Goal: Task Accomplishment & Management: Use online tool/utility

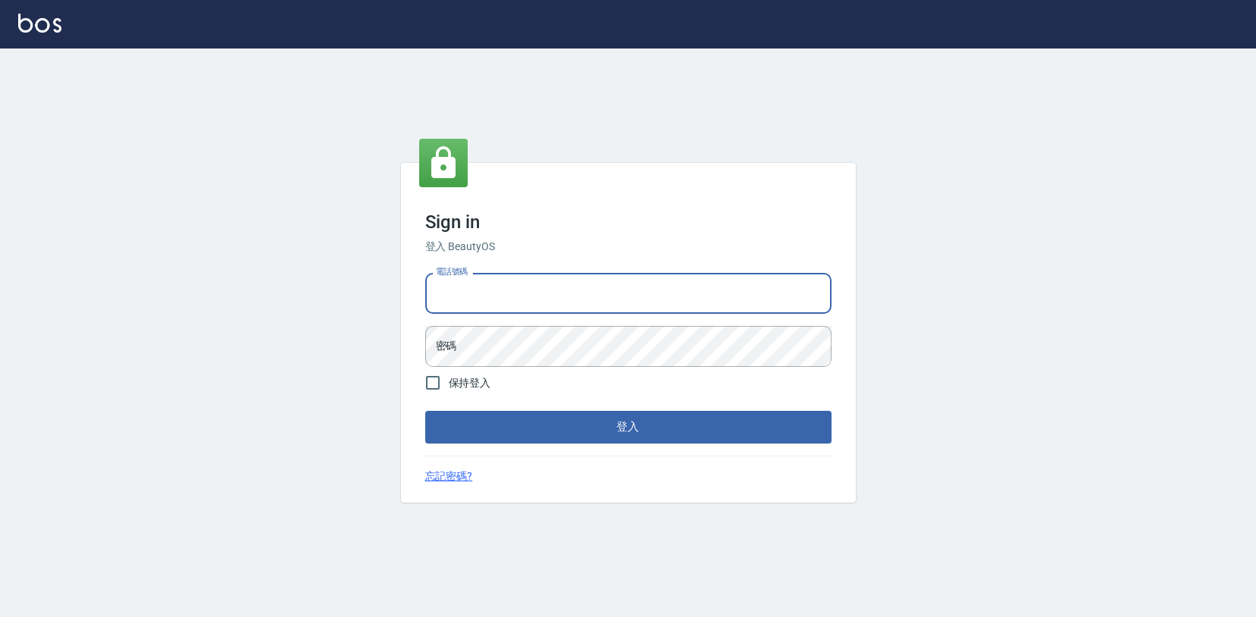
click at [448, 290] on input "電話號碼" at bounding box center [628, 293] width 406 height 41
type input "0931317287"
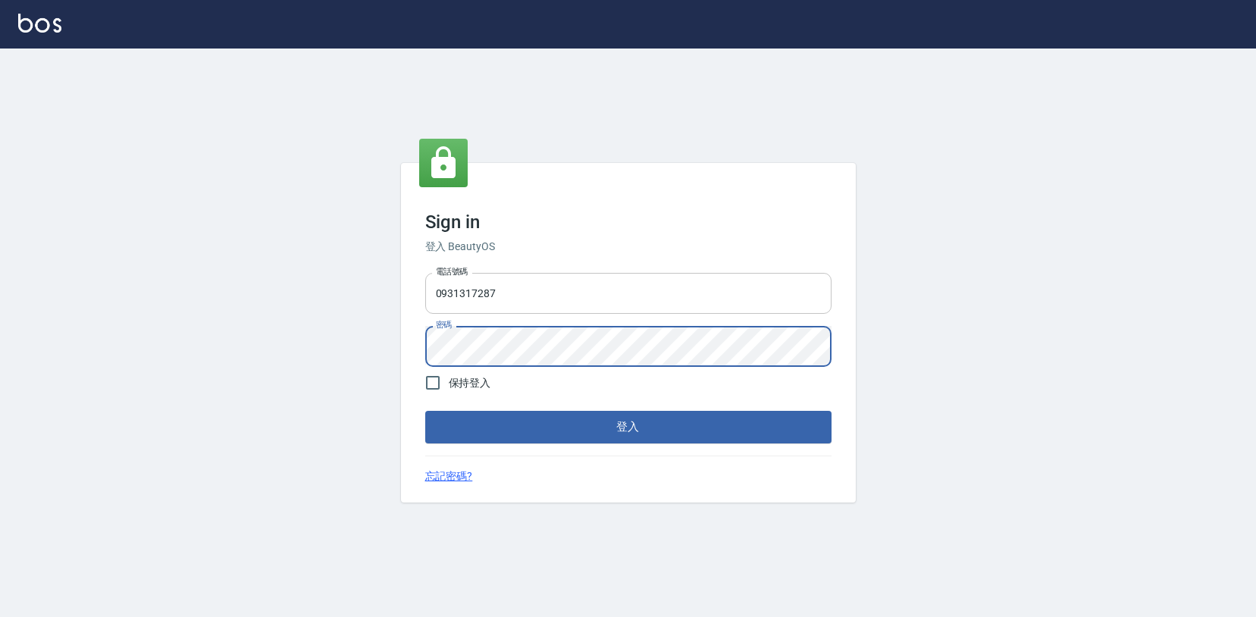
click at [425, 411] on button "登入" at bounding box center [628, 427] width 406 height 32
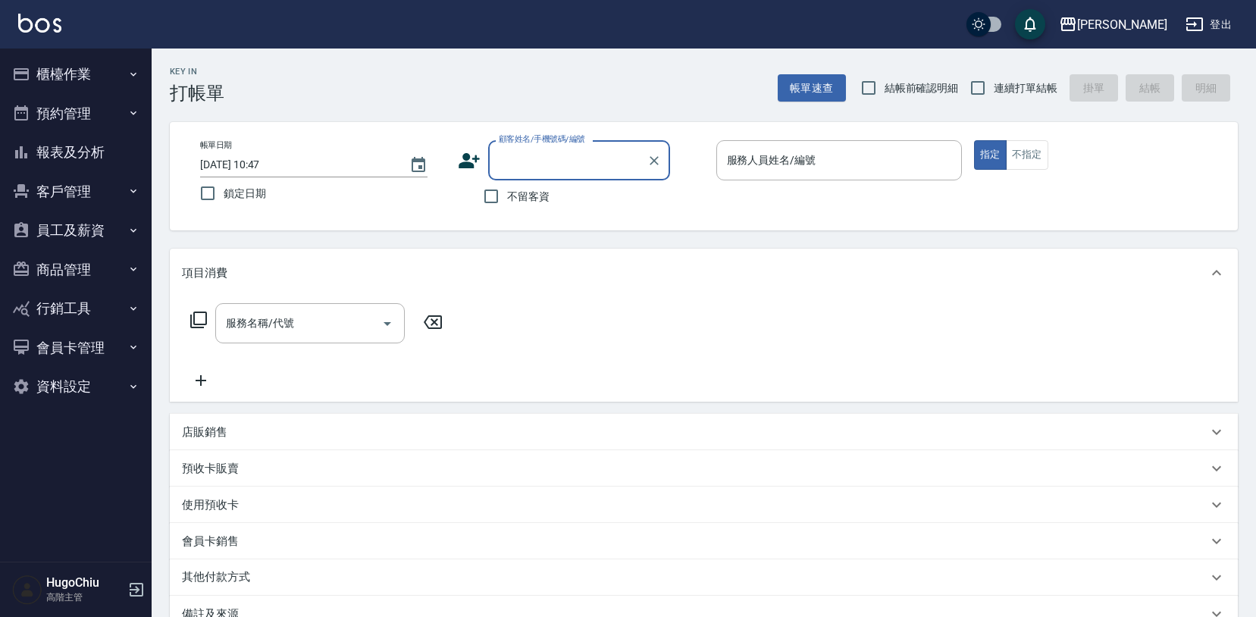
click at [66, 274] on button "商品管理" at bounding box center [75, 269] width 139 height 39
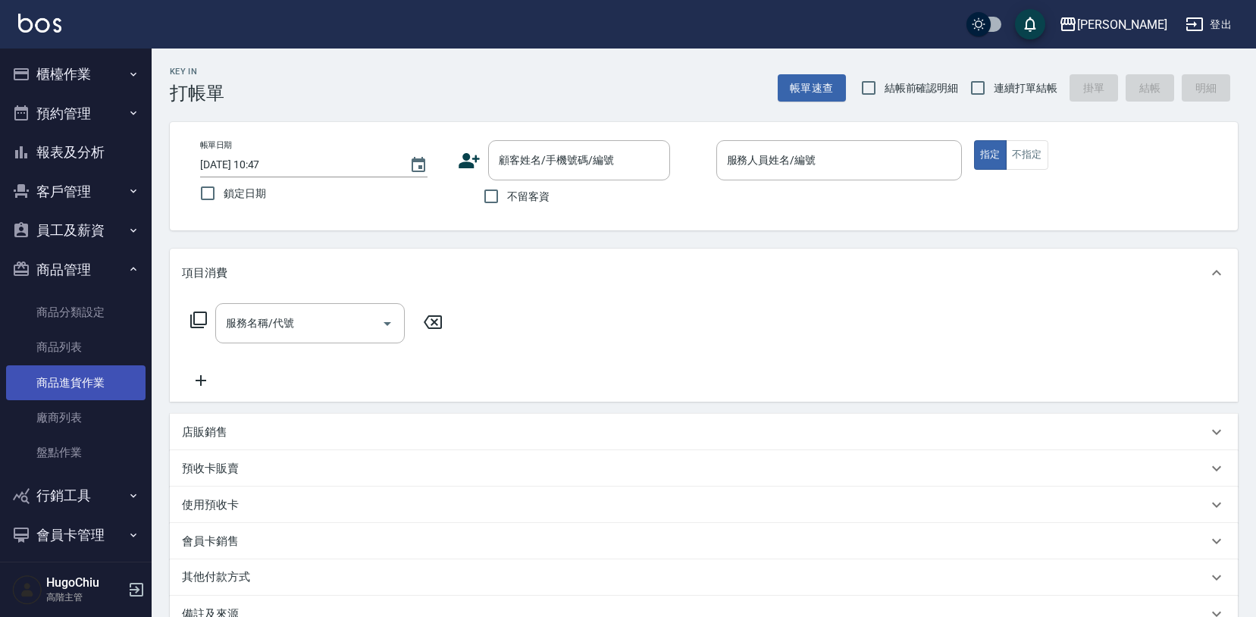
scroll to position [1, 0]
click at [84, 387] on link "商品進貨作業" at bounding box center [75, 382] width 139 height 35
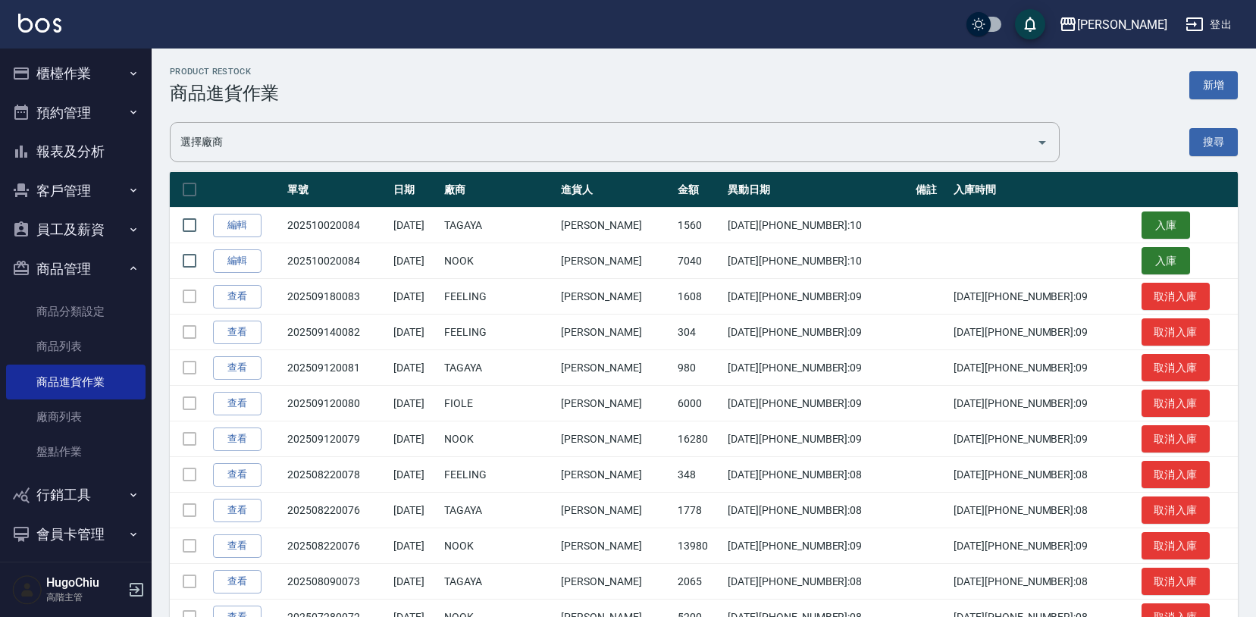
drag, startPoint x: 1147, startPoint y: 233, endPoint x: 1079, endPoint y: 237, distance: 68.4
click at [1147, 233] on button "入庫" at bounding box center [1166, 225] width 49 height 28
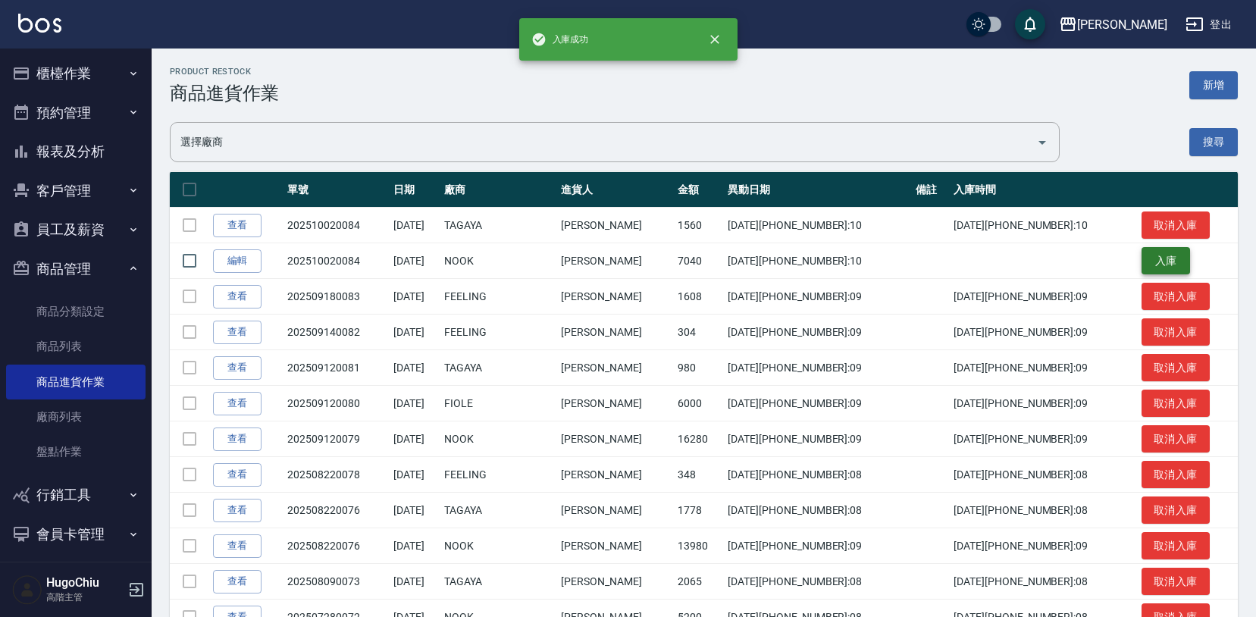
click at [1158, 268] on button "入庫" at bounding box center [1166, 261] width 49 height 28
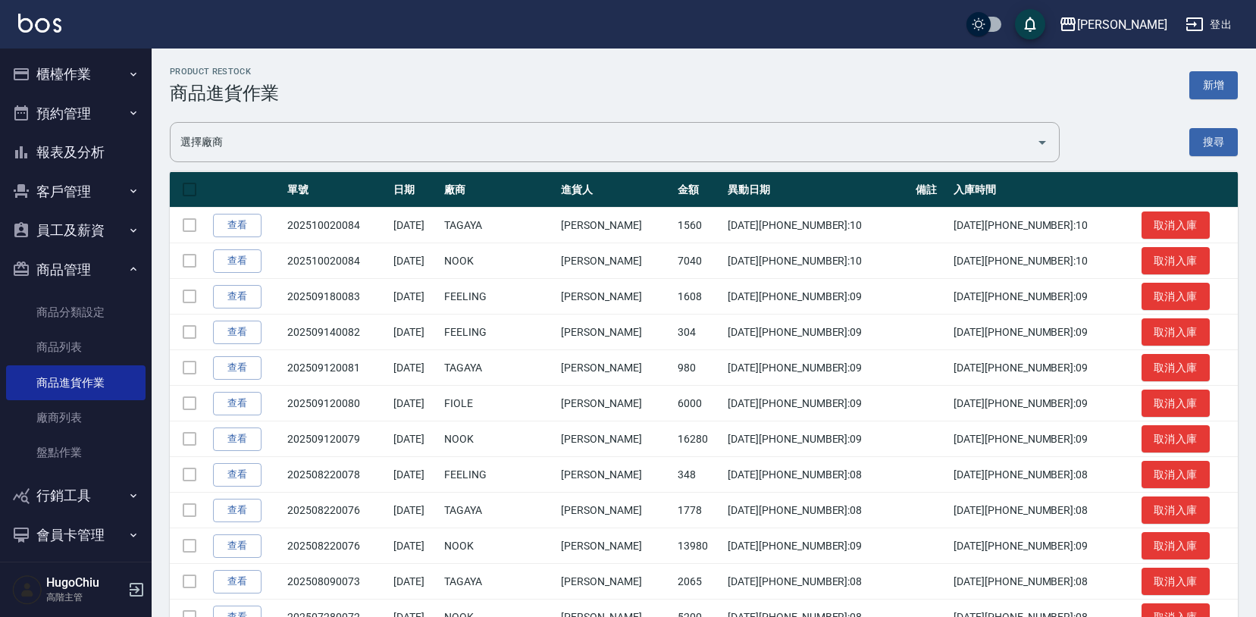
drag, startPoint x: 136, startPoint y: 590, endPoint x: 282, endPoint y: 498, distance: 172.7
click at [135, 590] on icon "button" at bounding box center [137, 590] width 14 height 14
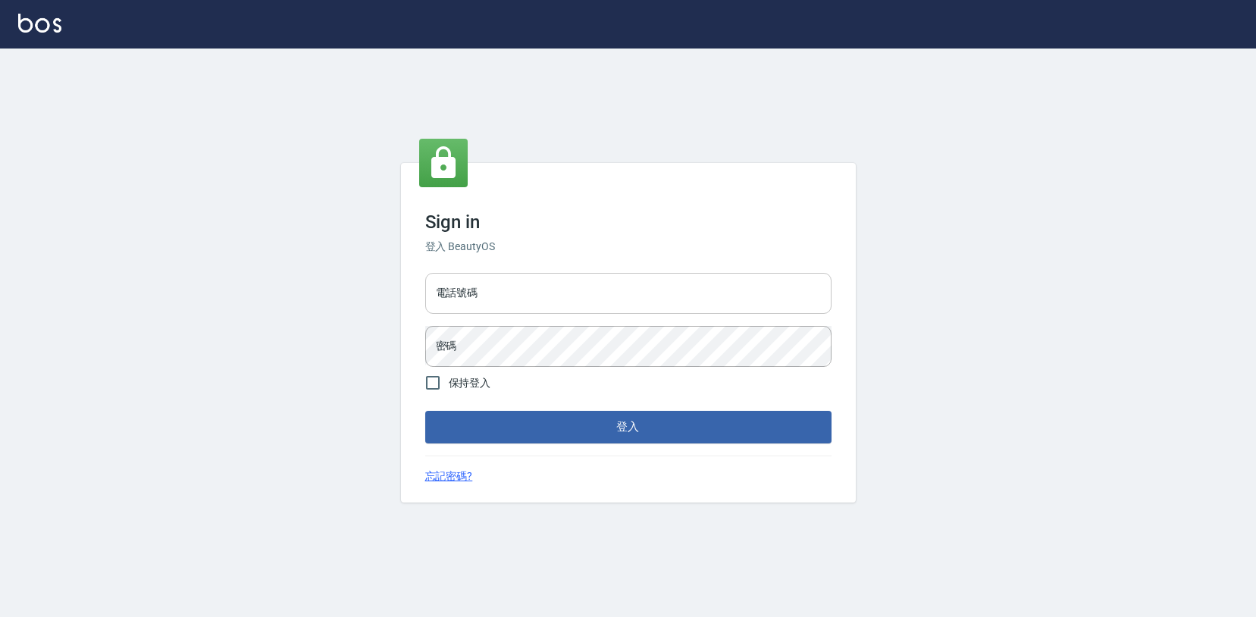
click at [566, 297] on input "電話號碼" at bounding box center [628, 293] width 406 height 41
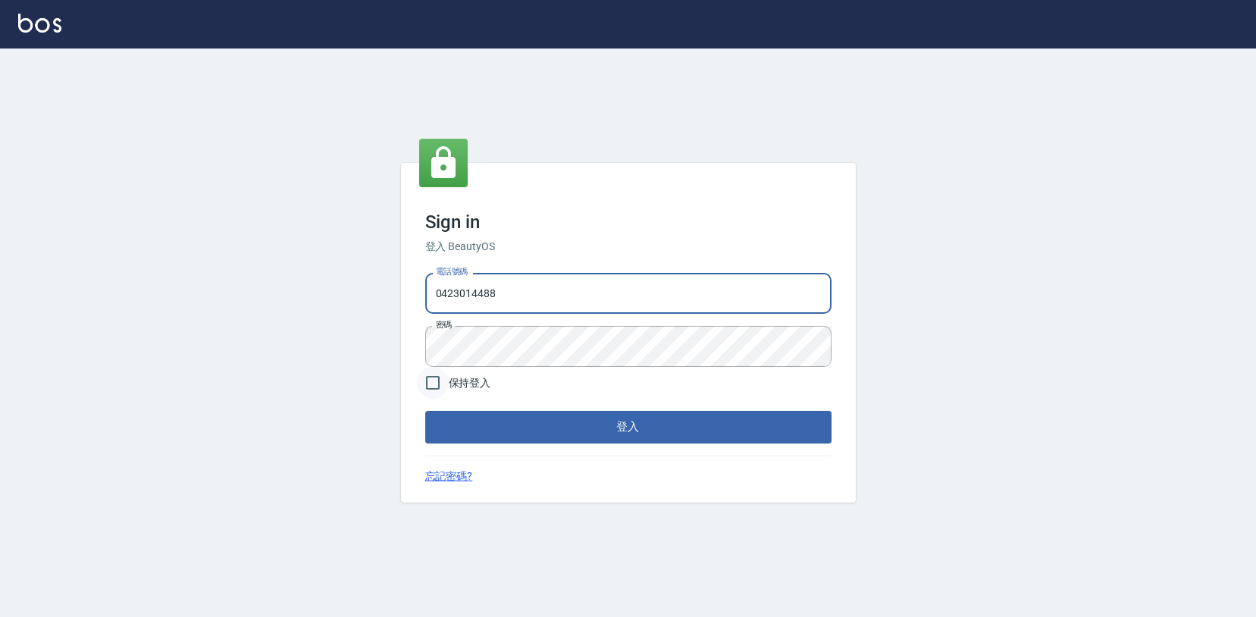
type input "0423014488"
click at [440, 390] on input "保持登入" at bounding box center [433, 383] width 32 height 32
checkbox input "true"
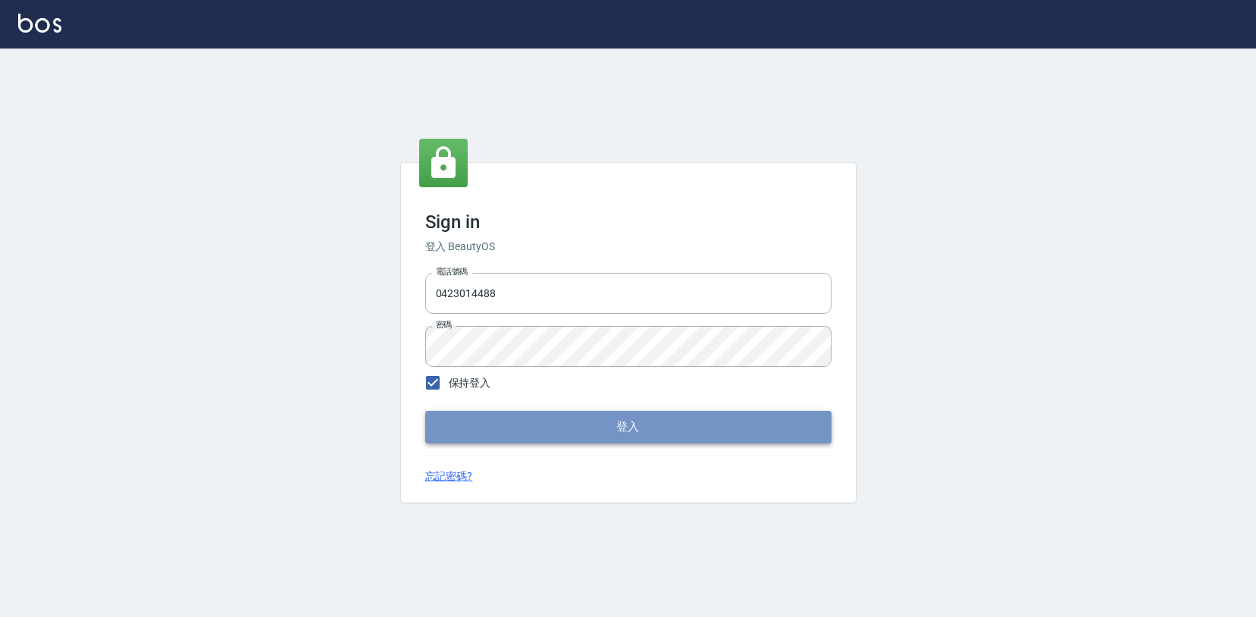
click at [474, 419] on button "登入" at bounding box center [628, 427] width 406 height 32
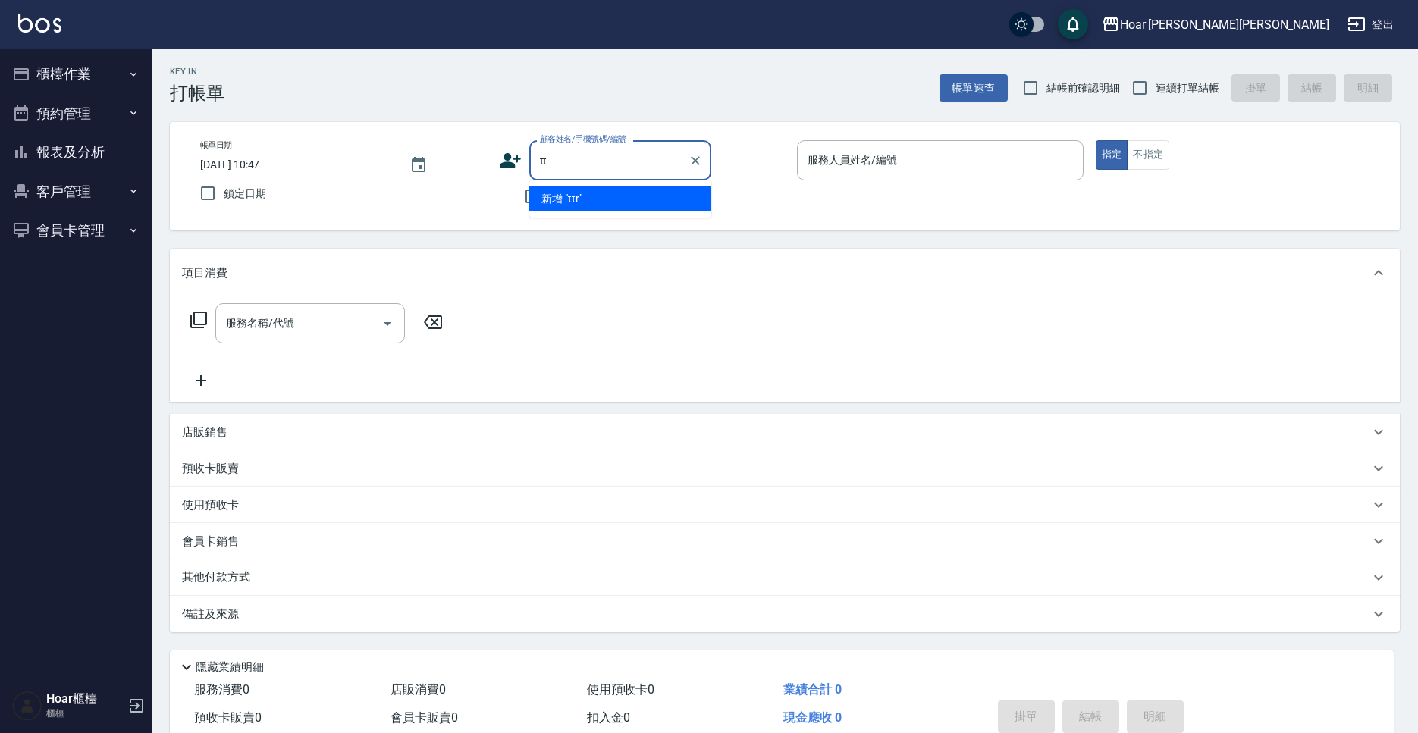
type input "t"
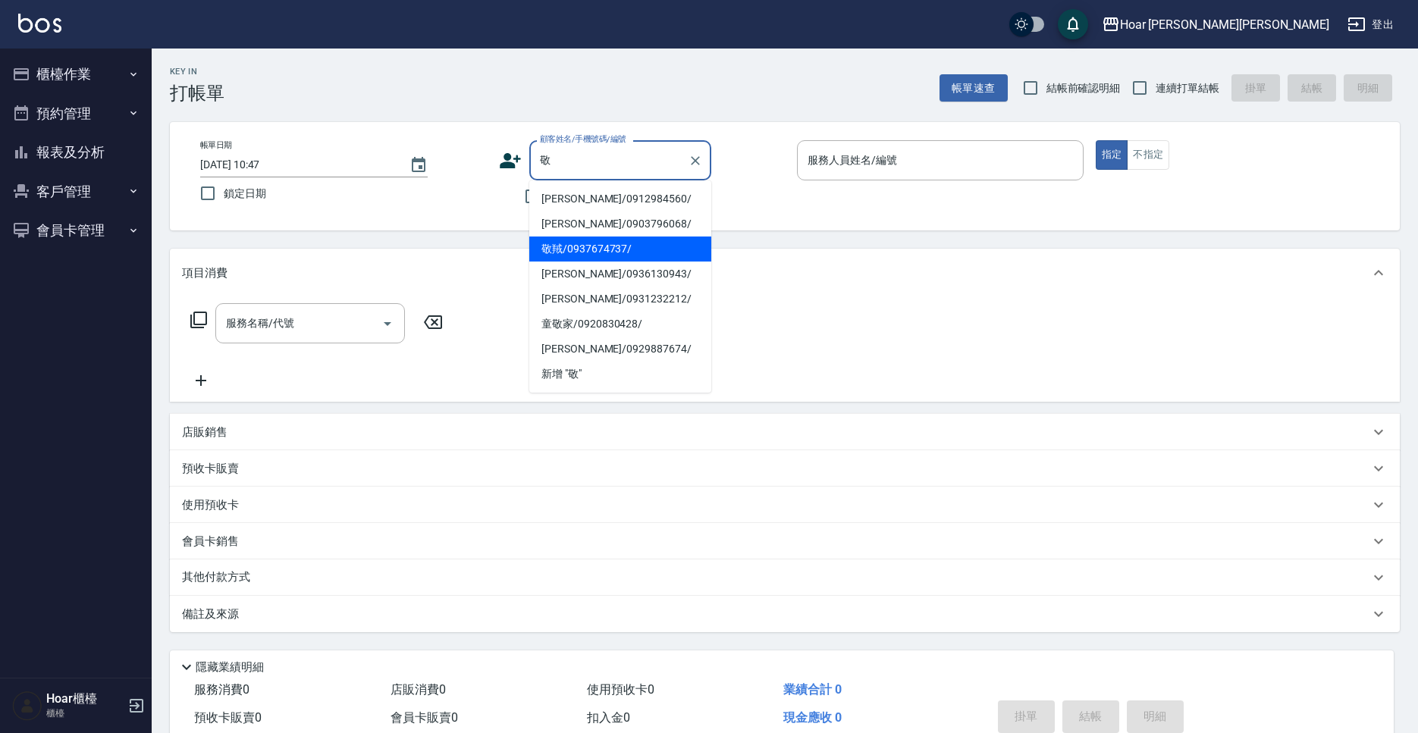
click at [583, 253] on li "敬羢/0937674737/" at bounding box center [620, 249] width 182 height 25
type input "敬羢/0937674737/"
type input "RIO-2"
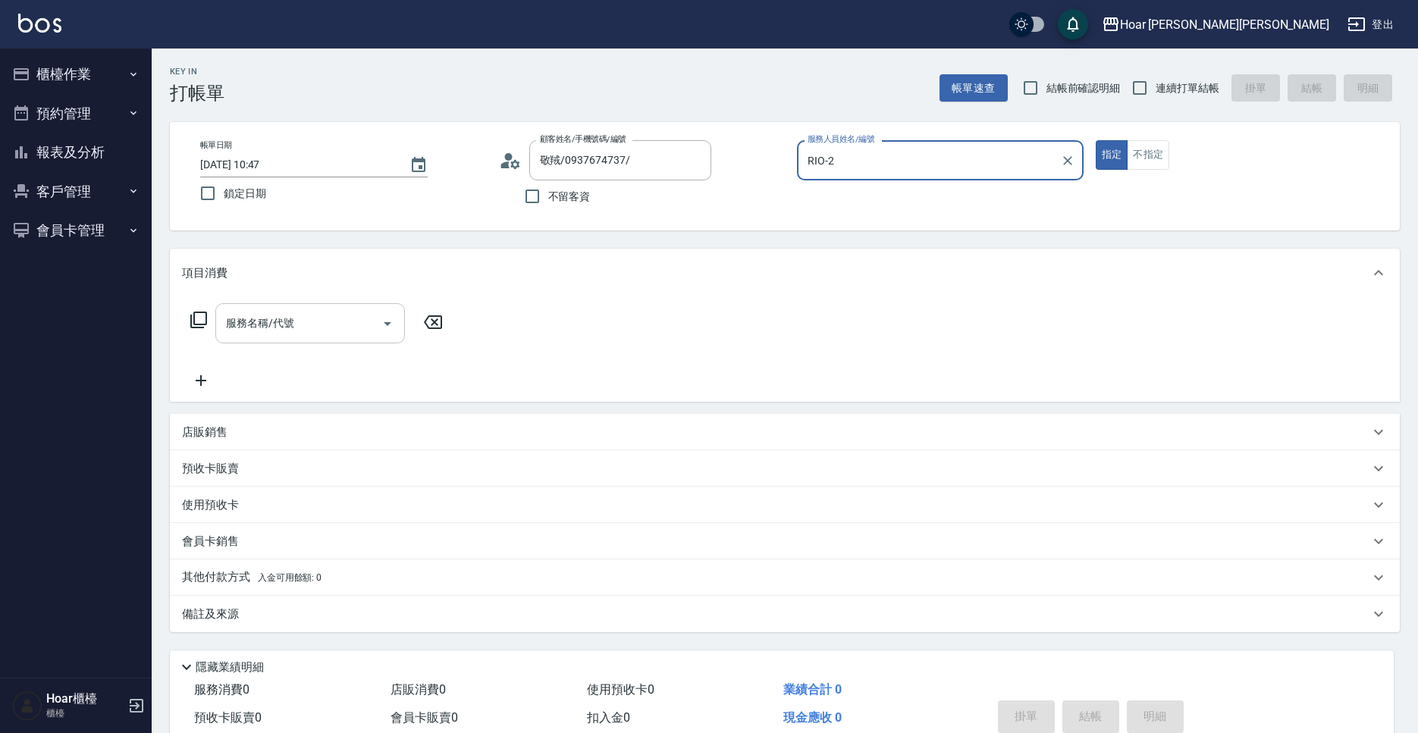
click at [296, 321] on input "服務名稱/代號" at bounding box center [298, 323] width 153 height 27
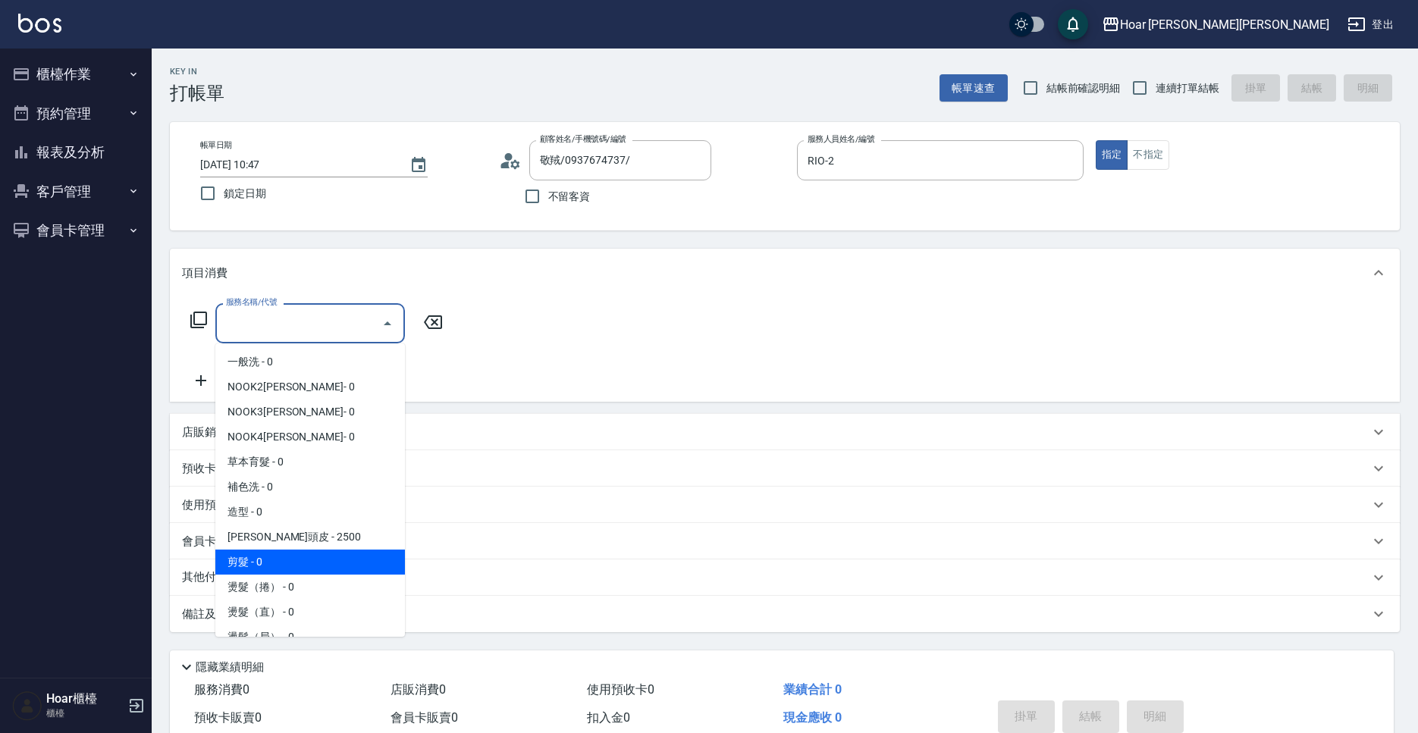
drag, startPoint x: 244, startPoint y: 564, endPoint x: 352, endPoint y: 430, distance: 172.5
click at [246, 561] on span "剪髮 - 0" at bounding box center [310, 562] width 190 height 25
type input "剪髮(201)"
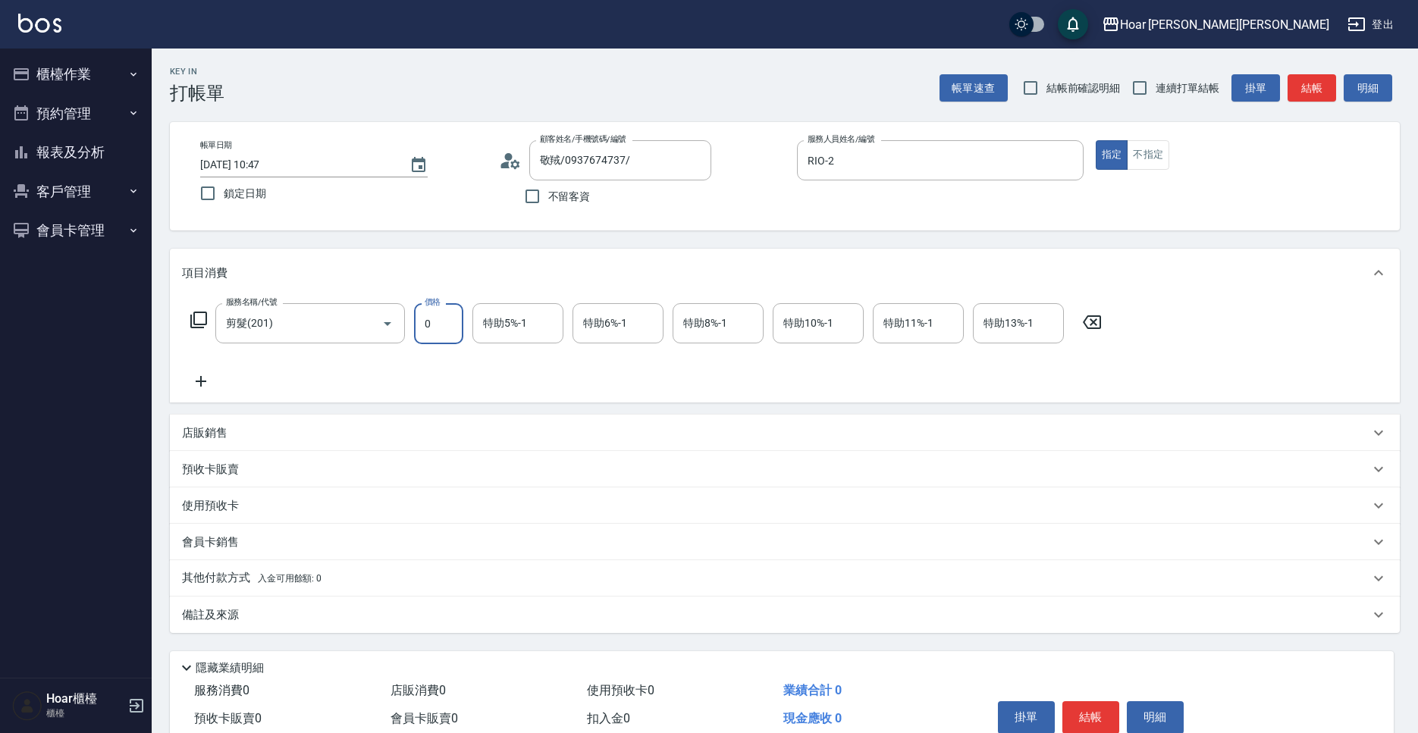
click at [453, 332] on input "0" at bounding box center [438, 323] width 49 height 41
type input "800"
click at [447, 371] on div "服務名稱/代號 剪髮(201) 服務名稱/代號 價格 800 價格 特助5%-1 特助5%-1 特助6%-1 特助6%-1 特助8%-1 特助8%-1 特助1…" at bounding box center [646, 346] width 929 height 87
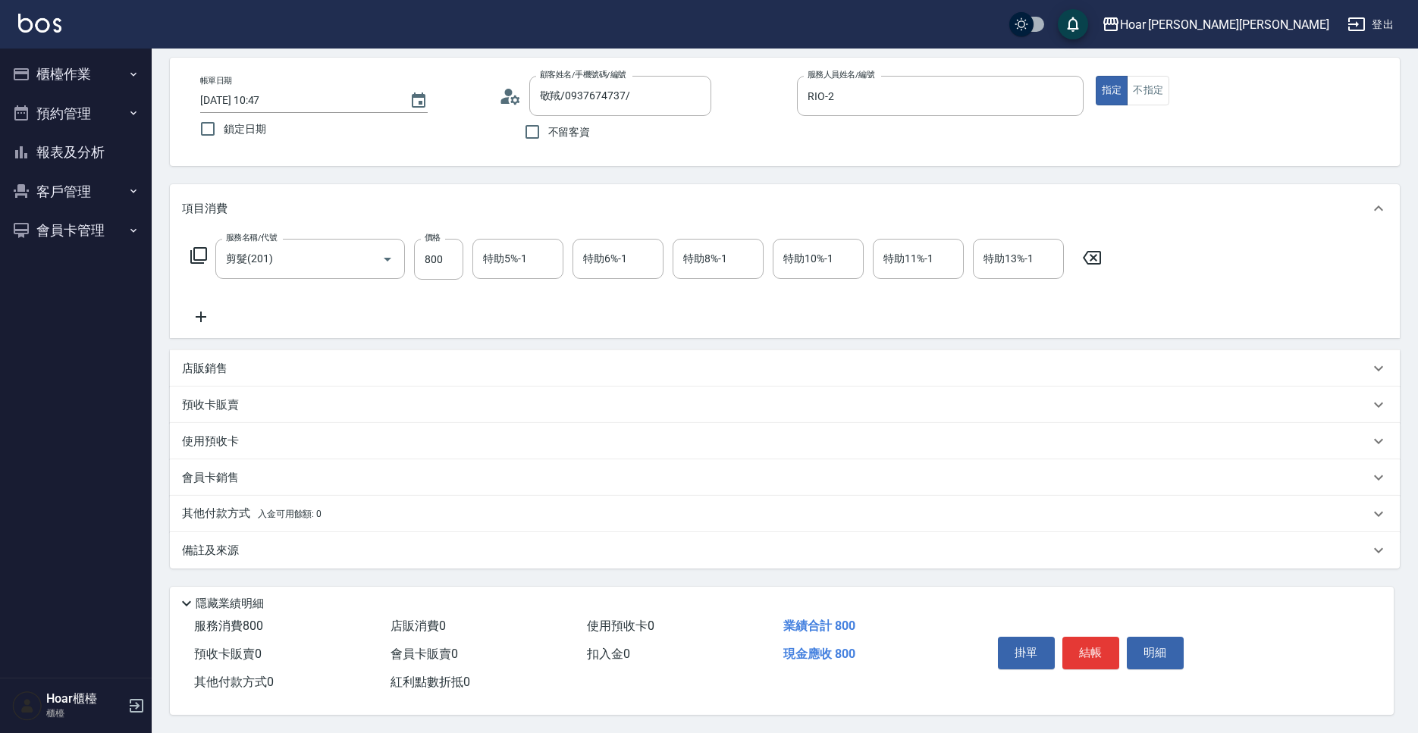
click at [185, 518] on div "其他付款方式 入金可用餘額: 0" at bounding box center [785, 514] width 1230 height 36
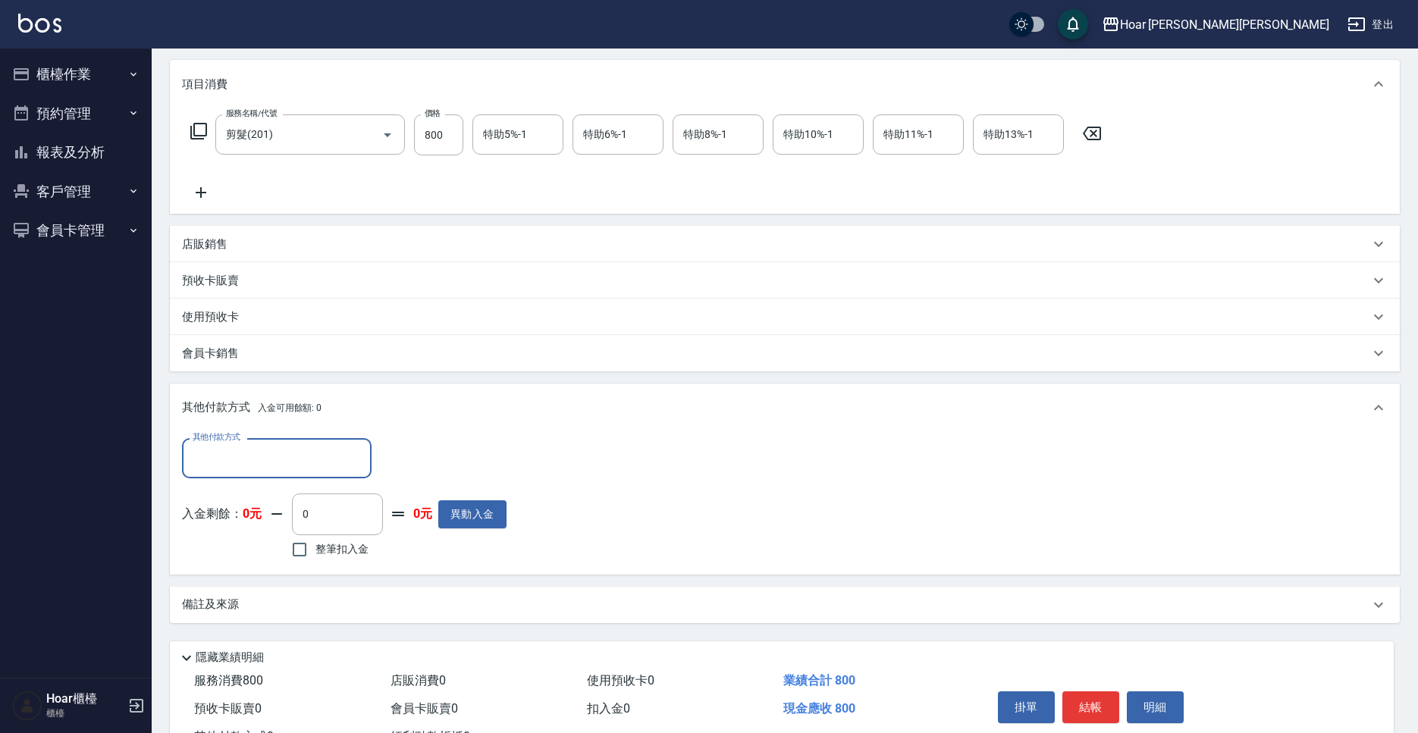
scroll to position [241, 0]
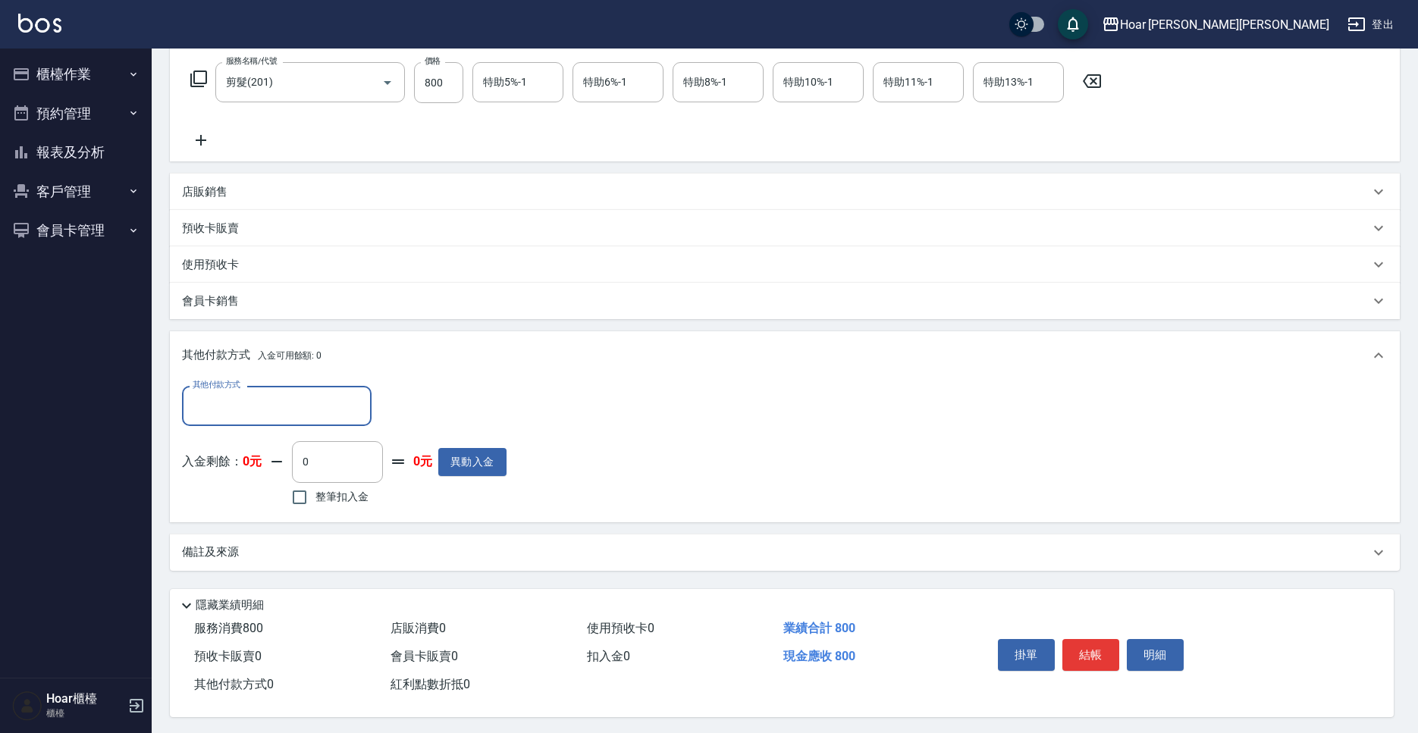
click at [219, 436] on div "其他付款方式 其他付款方式 入金剩餘： 0元 0 ​ 整筆扣入金 0元 異動入金" at bounding box center [344, 448] width 324 height 124
click at [216, 413] on input "其他付款方式" at bounding box center [277, 406] width 176 height 27
drag, startPoint x: 236, startPoint y: 473, endPoint x: 315, endPoint y: 434, distance: 88.8
click at [237, 473] on span "轉帳匯款" at bounding box center [277, 469] width 190 height 25
type input "轉帳匯款"
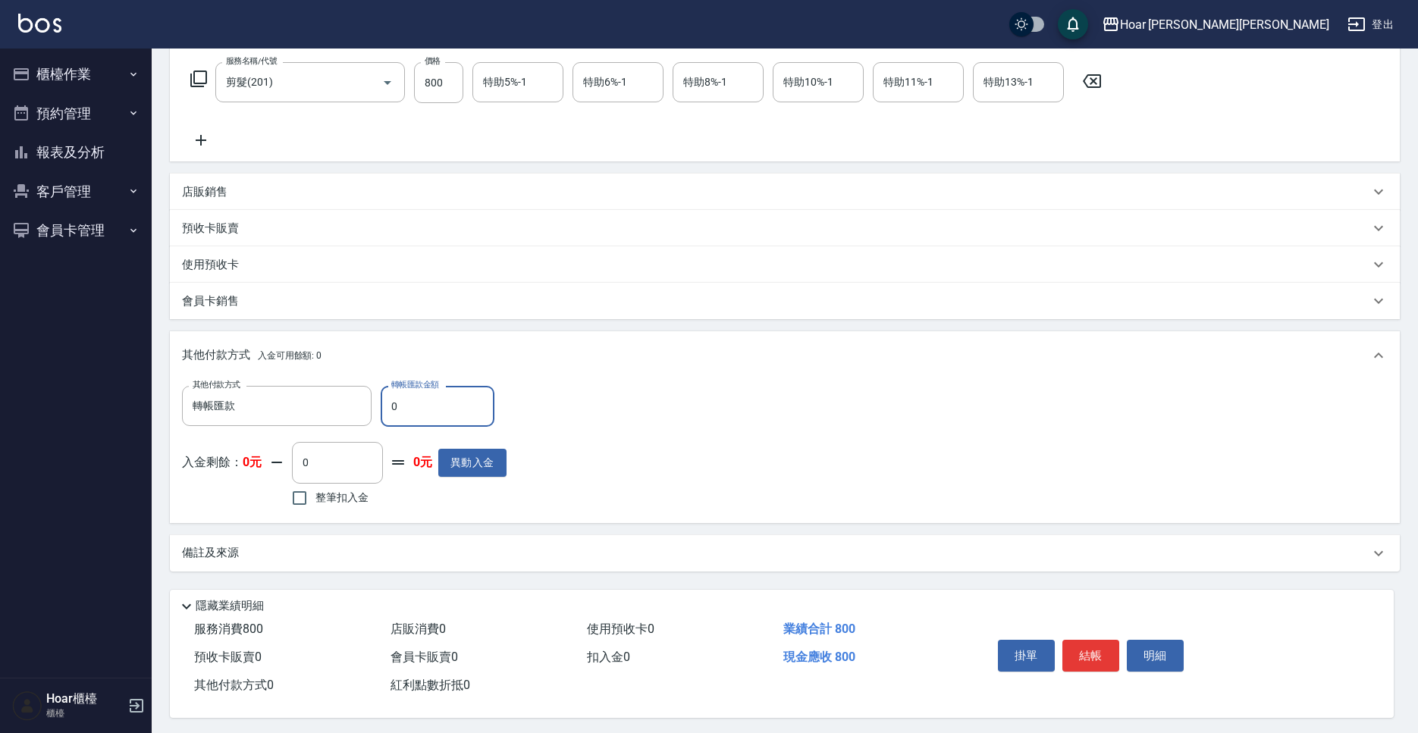
click at [406, 408] on input "0" at bounding box center [438, 406] width 114 height 41
type input "800"
click at [730, 399] on div "其他付款方式 轉帳匯款 其他付款方式 轉帳匯款金額 800 轉帳匯款金額 入金剩餘： 0元 0 ​ 整筆扣入金 0元 異動入金" at bounding box center [784, 448] width 1205 height 124
click at [1088, 616] on button "結帳" at bounding box center [1090, 656] width 57 height 32
